Goal: Information Seeking & Learning: Learn about a topic

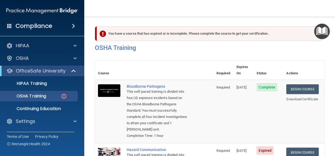
scroll to position [132, 0]
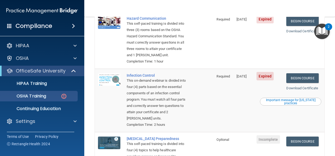
click at [202, 5] on nav "Toggle navigation Hosanna Klehm hklehm@stswell.com Manage My Enterprise Star Sl…" at bounding box center [209, 8] width 251 height 17
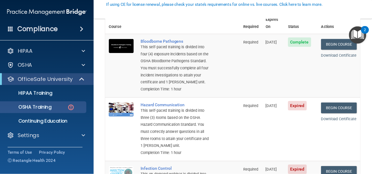
scroll to position [53, 0]
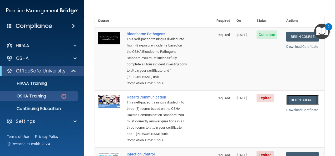
click at [299, 96] on link "Begin Course" at bounding box center [302, 100] width 32 height 10
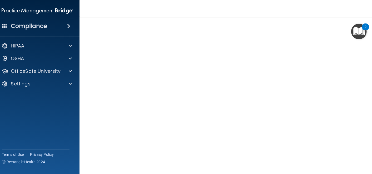
scroll to position [24, 0]
click at [304, 6] on nav "Toggle navigation Hosanna Klehm hklehm@stswell.com Manage My Enterprise Star Sl…" at bounding box center [229, 8] width 298 height 17
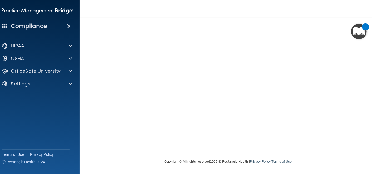
click at [335, 33] on img "Open Resource Center, 2 new notifications" at bounding box center [359, 32] width 16 height 16
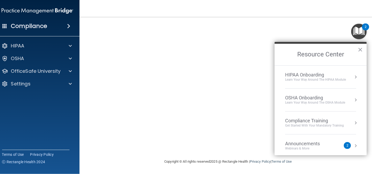
click at [335, 100] on div "Learn your way around the OSHA module" at bounding box center [315, 102] width 60 height 4
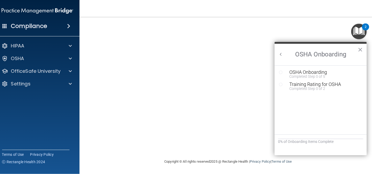
scroll to position [0, 0]
click at [335, 50] on button "×" at bounding box center [360, 49] width 5 height 8
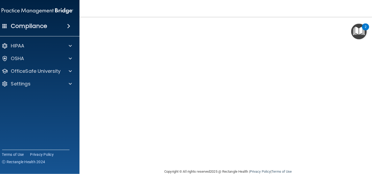
scroll to position [24, 0]
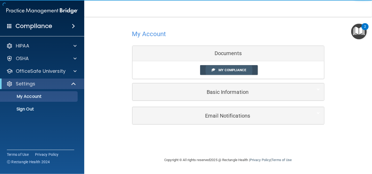
click at [241, 70] on span "My Compliance" at bounding box center [233, 70] width 28 height 4
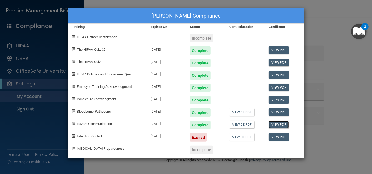
click at [276, 125] on link "View PDF" at bounding box center [279, 125] width 20 height 8
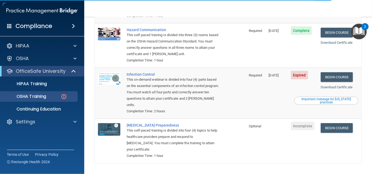
scroll to position [117, 0]
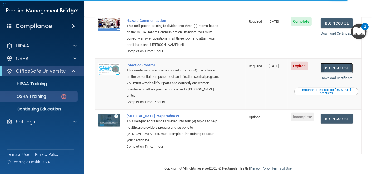
click at [344, 63] on link "Begin Course" at bounding box center [337, 68] width 32 height 10
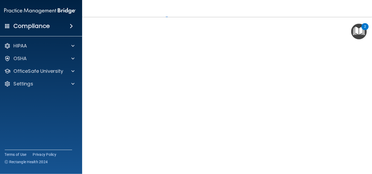
scroll to position [29, 0]
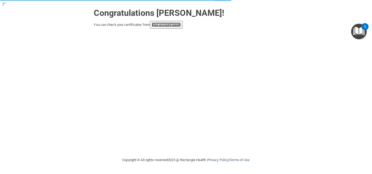
click at [169, 23] on link "your account page!" at bounding box center [166, 25] width 29 height 4
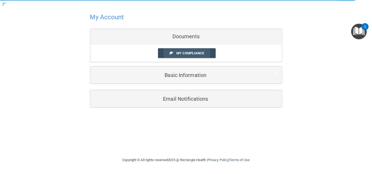
click at [179, 54] on span "My Compliance" at bounding box center [190, 53] width 28 height 4
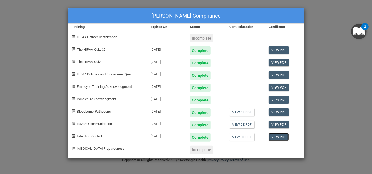
click at [279, 136] on link "View PDF" at bounding box center [279, 137] width 20 height 8
